Goal: Task Accomplishment & Management: Use online tool/utility

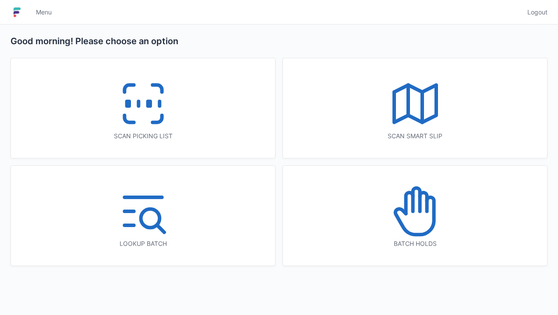
click at [159, 124] on icon at bounding box center [143, 104] width 56 height 56
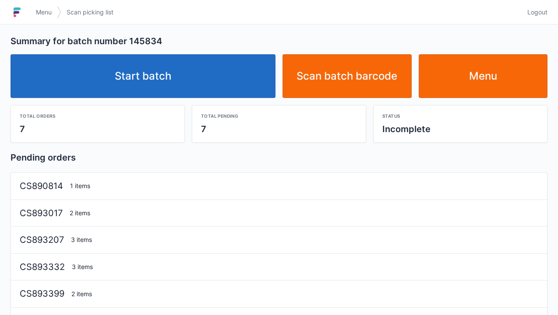
click at [198, 85] on link "Start batch" at bounding box center [143, 76] width 265 height 44
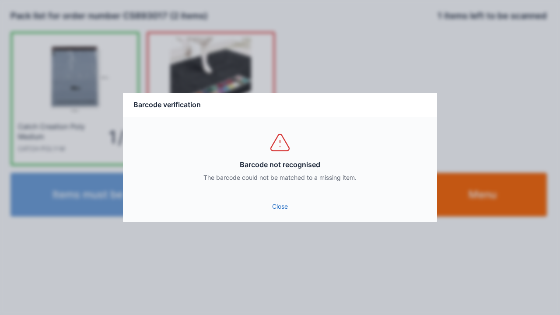
click at [288, 211] on link "Close" at bounding box center [280, 207] width 300 height 16
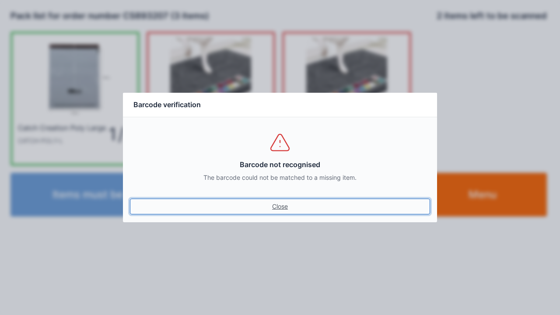
click at [278, 205] on link "Close" at bounding box center [280, 207] width 300 height 16
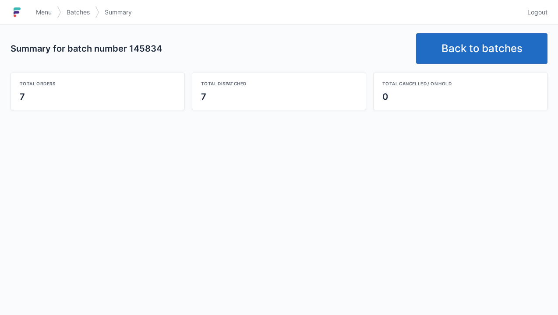
click at [481, 40] on link "Back to batches" at bounding box center [481, 48] width 131 height 31
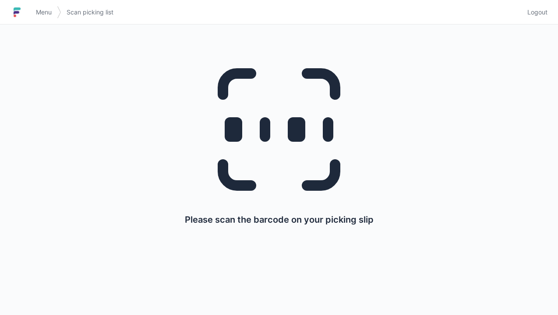
click at [535, 10] on span "Logout" at bounding box center [537, 12] width 20 height 9
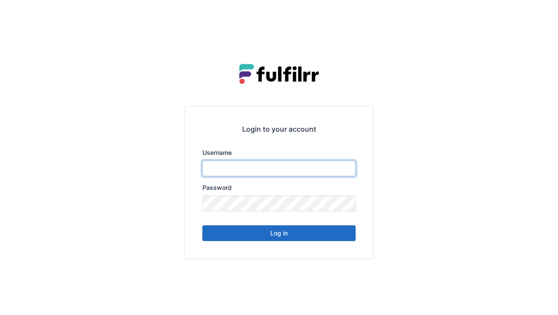
type input "******"
click at [291, 232] on button "Log in" at bounding box center [278, 233] width 153 height 16
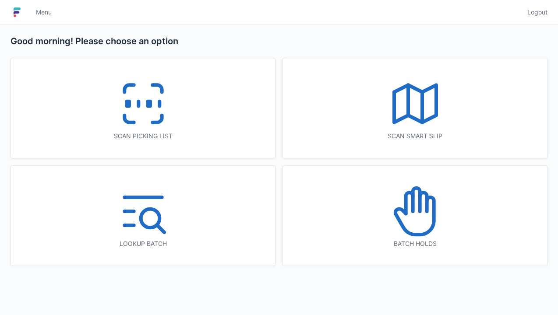
click at [176, 114] on div "Scan picking list" at bounding box center [143, 108] width 264 height 100
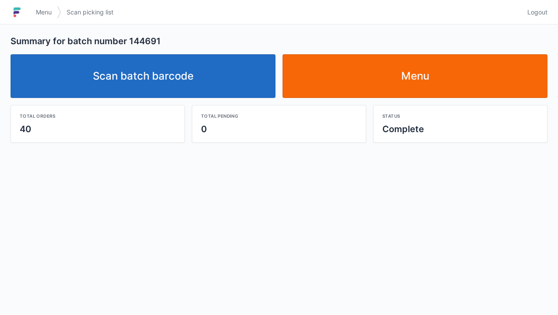
click at [235, 85] on link "Scan batch barcode" at bounding box center [143, 76] width 265 height 44
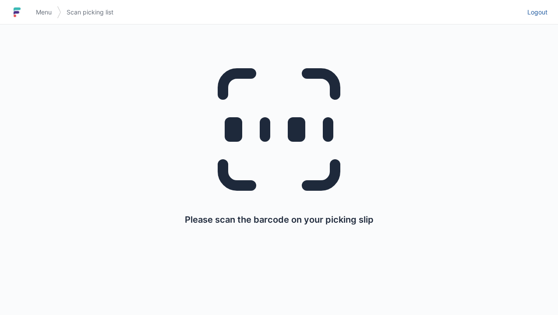
click at [536, 18] on link "Logout" at bounding box center [534, 12] width 25 height 16
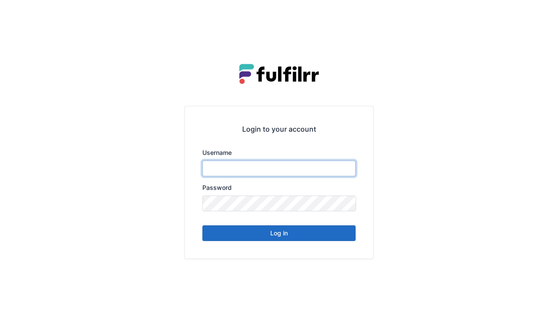
type input "******"
click at [321, 236] on button "Log in" at bounding box center [278, 233] width 153 height 16
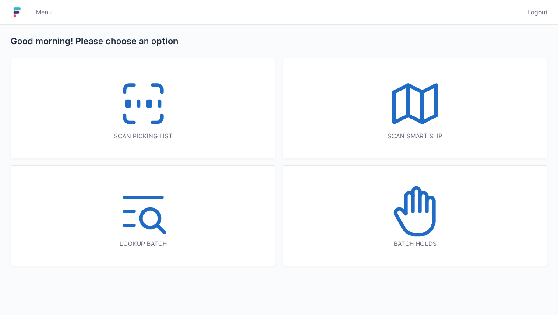
click at [163, 130] on icon at bounding box center [143, 104] width 56 height 56
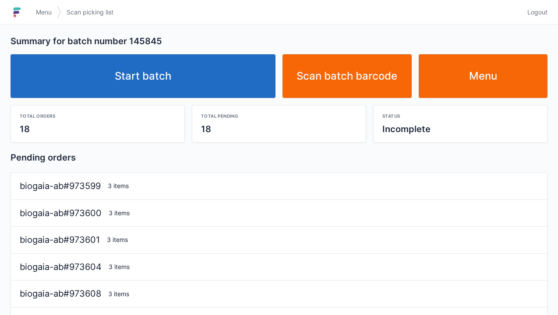
click at [214, 91] on link "Start batch" at bounding box center [143, 76] width 265 height 44
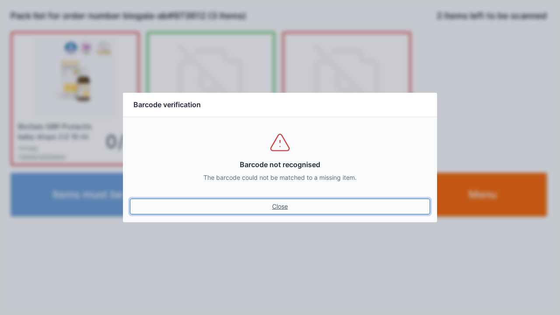
click at [276, 203] on link "Close" at bounding box center [280, 207] width 300 height 16
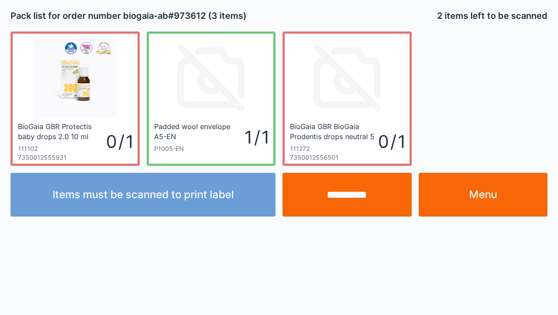
click at [355, 200] on input "**********" at bounding box center [346, 195] width 129 height 44
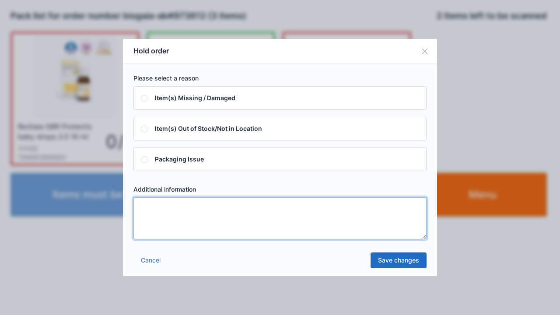
click at [192, 233] on textarea at bounding box center [280, 218] width 293 height 42
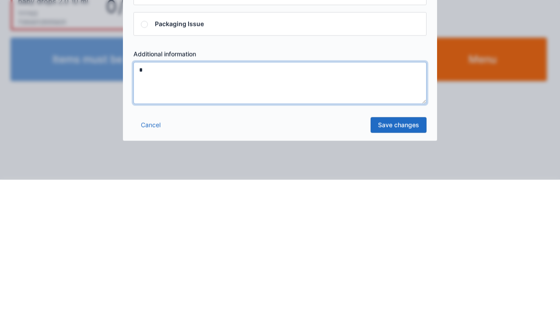
type textarea "*"
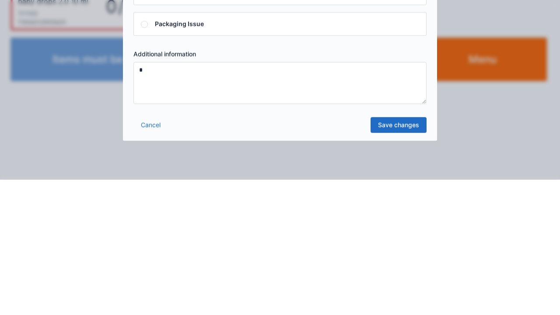
click at [409, 265] on link "Save changes" at bounding box center [399, 261] width 56 height 16
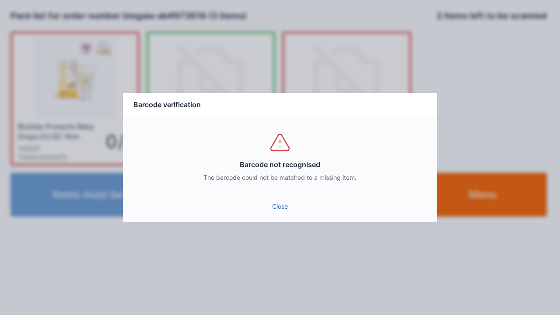
click at [276, 207] on link "Close" at bounding box center [280, 207] width 300 height 16
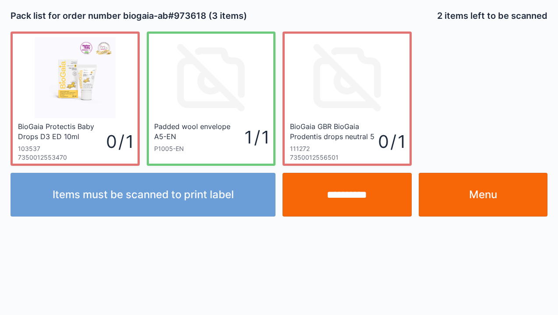
click at [345, 197] on input "**********" at bounding box center [346, 195] width 129 height 44
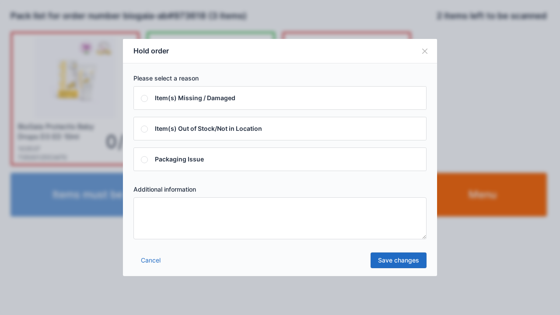
click at [179, 239] on textarea at bounding box center [280, 218] width 293 height 42
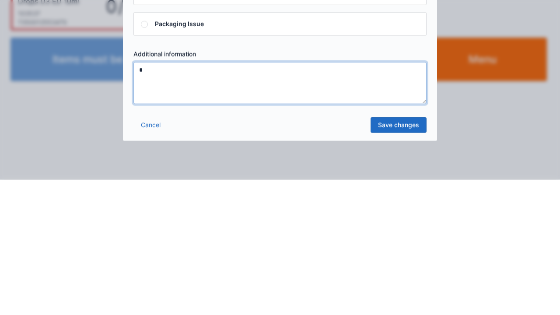
type textarea "*"
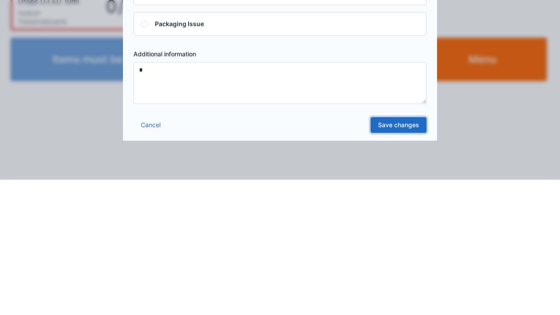
click at [410, 267] on link "Save changes" at bounding box center [399, 261] width 56 height 16
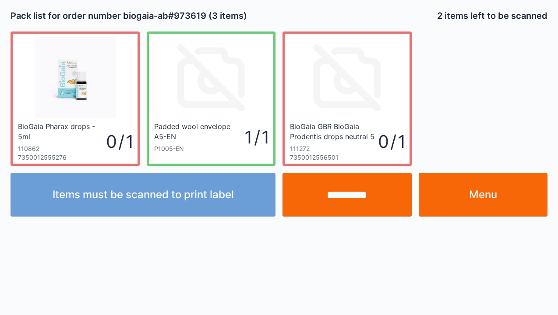
click at [354, 191] on input "**********" at bounding box center [346, 195] width 129 height 44
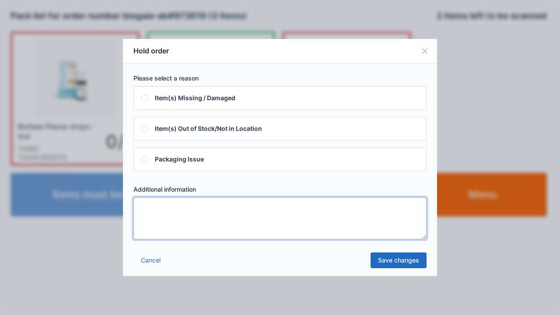
click at [186, 237] on textarea at bounding box center [280, 218] width 293 height 42
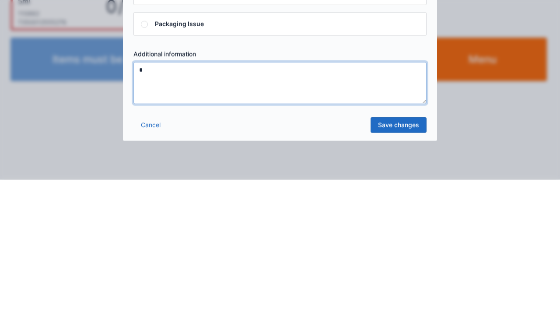
type textarea "*"
click at [405, 265] on link "Save changes" at bounding box center [399, 261] width 56 height 16
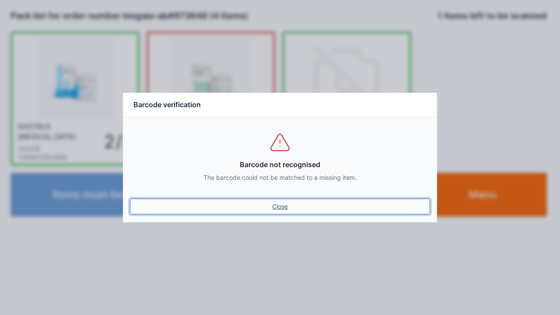
click at [291, 212] on link "Close" at bounding box center [280, 207] width 300 height 16
